Goal: Navigation & Orientation: Find specific page/section

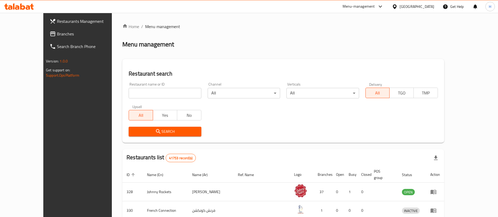
click at [57, 36] on span "Branches" at bounding box center [89, 34] width 65 height 6
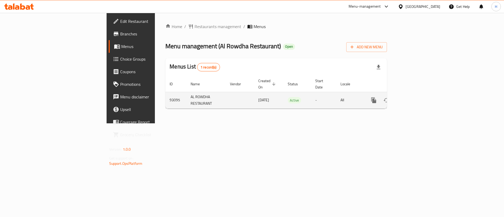
click at [418, 96] on link "enhanced table" at bounding box center [411, 100] width 13 height 13
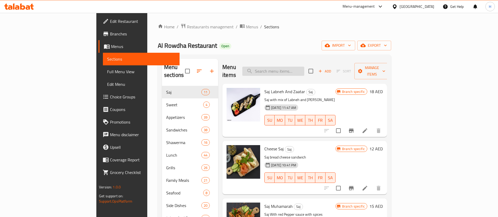
click at [297, 67] on input "search" at bounding box center [273, 71] width 62 height 9
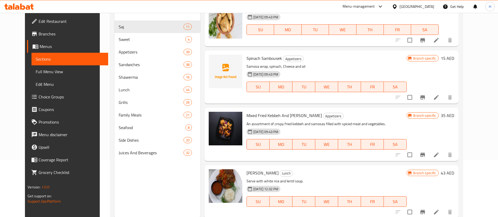
scroll to position [73, 0]
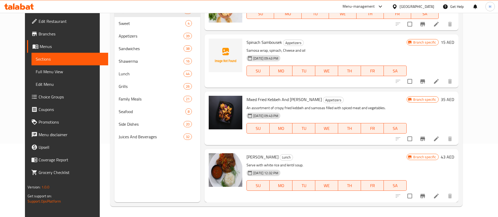
type input "sam"
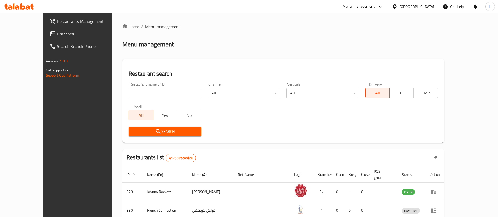
click at [415, 4] on div "[GEOGRAPHIC_DATA]" at bounding box center [416, 7] width 35 height 6
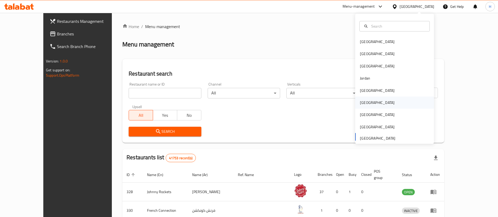
click at [363, 104] on div "[GEOGRAPHIC_DATA]" at bounding box center [376, 103] width 43 height 12
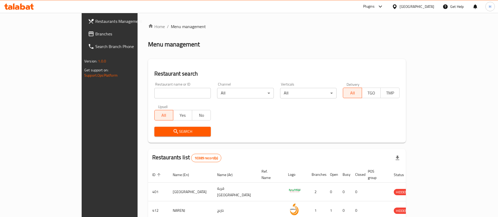
click at [82, 33] on div "Restaurants Management Branches Search Branch Phone Version: 1.0.0 Get support …" at bounding box center [249, 191] width 334 height 357
click at [95, 33] on span "Branches" at bounding box center [127, 34] width 65 height 6
